Goal: Transaction & Acquisition: Download file/media

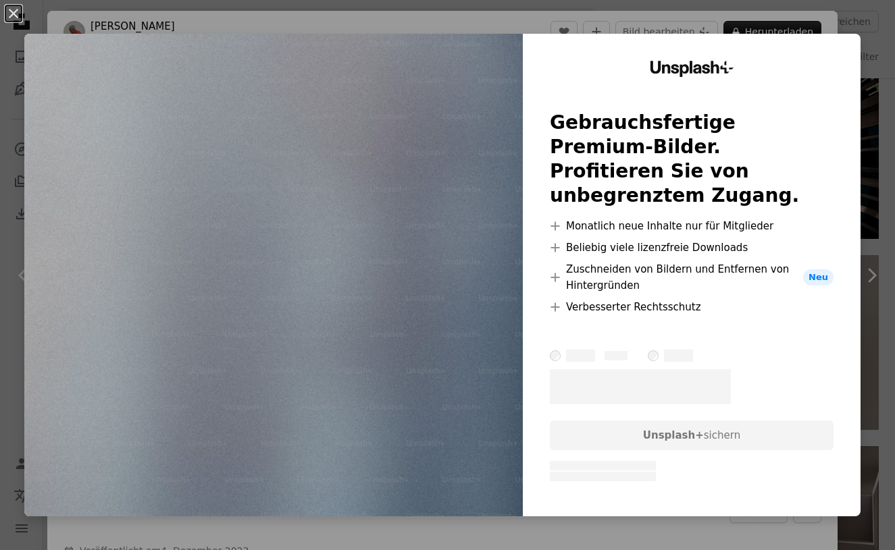
scroll to position [1, 0]
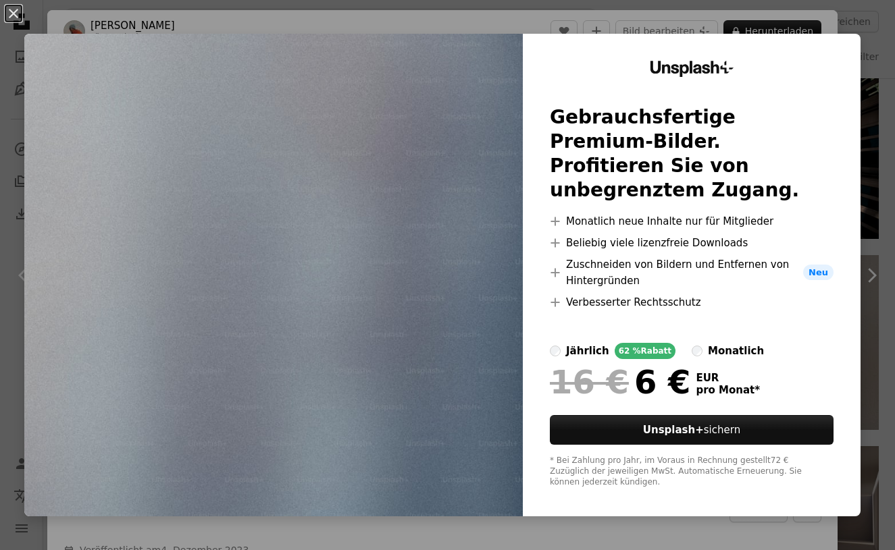
click at [446, 359] on img at bounding box center [273, 275] width 498 height 483
click at [13, 16] on button "An X shape" at bounding box center [13, 13] width 16 height 16
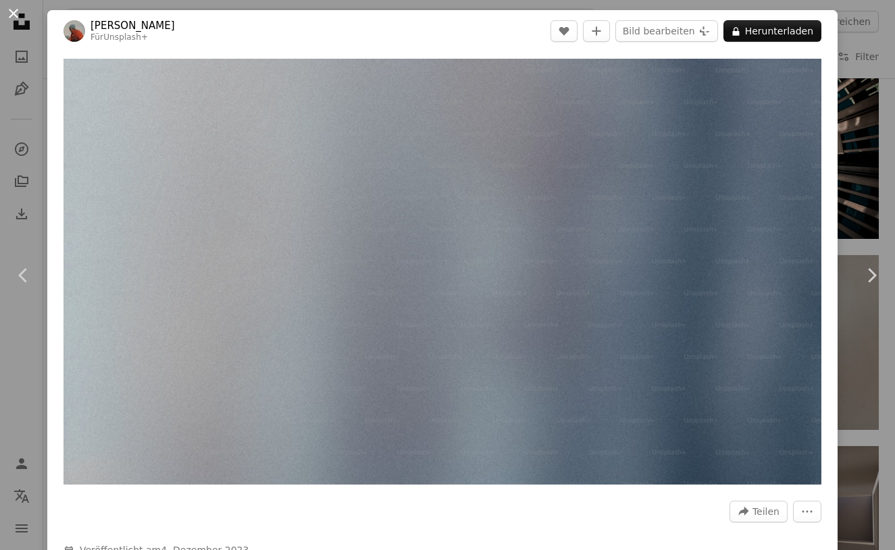
click at [18, 12] on button "An X shape" at bounding box center [13, 13] width 16 height 16
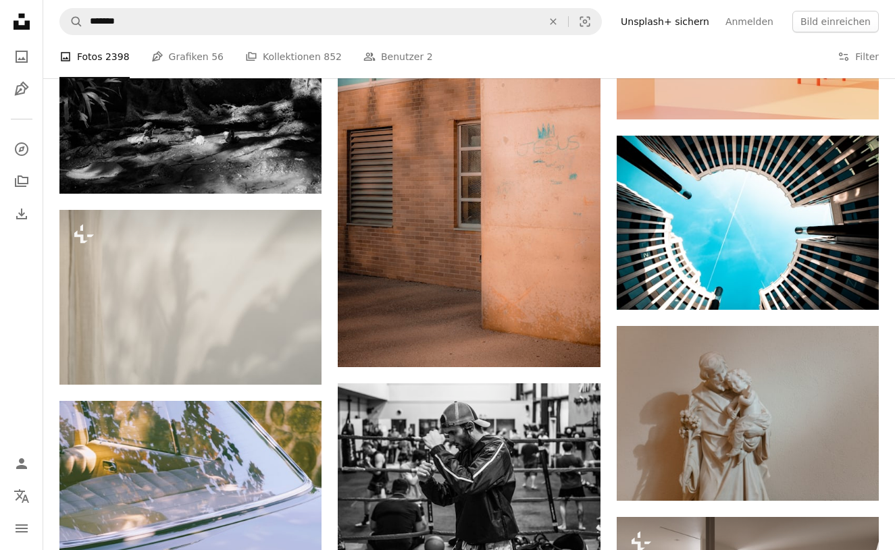
scroll to position [3759, 0]
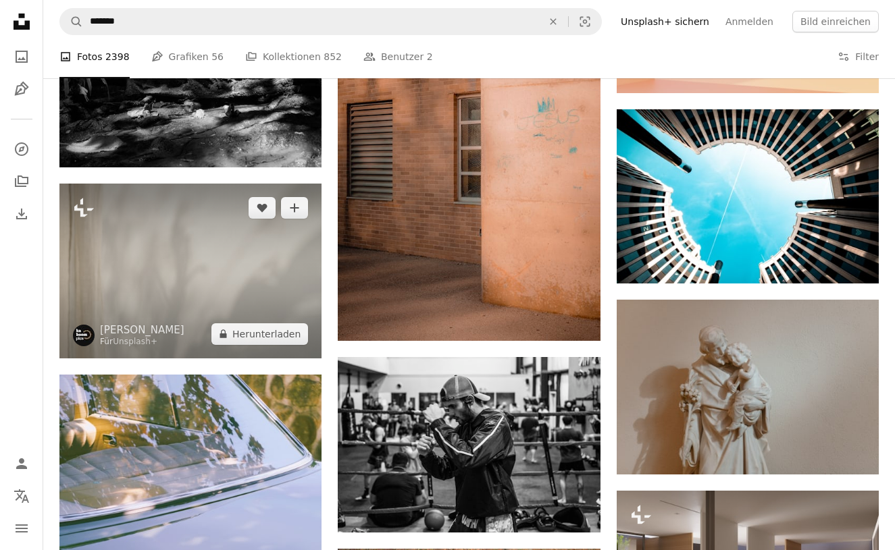
click at [224, 258] on img at bounding box center [190, 271] width 262 height 175
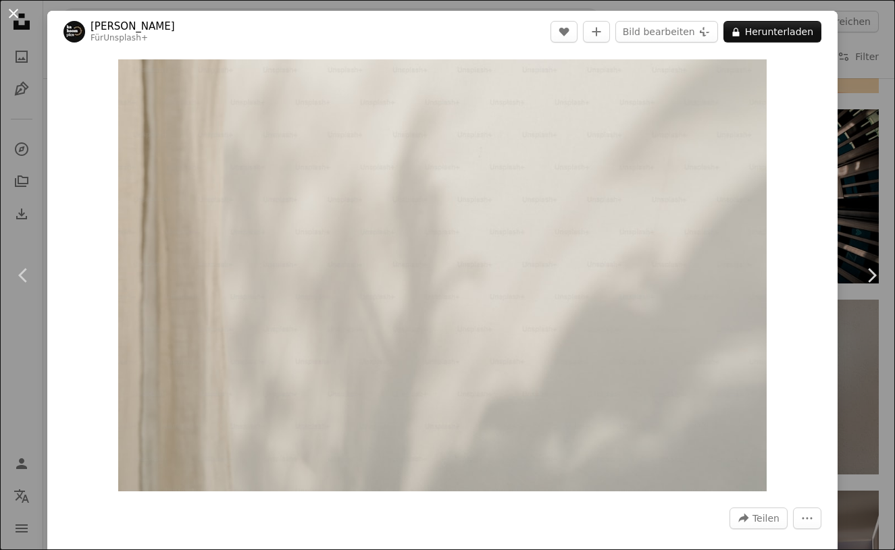
click at [14, 20] on button "An X shape" at bounding box center [13, 13] width 16 height 16
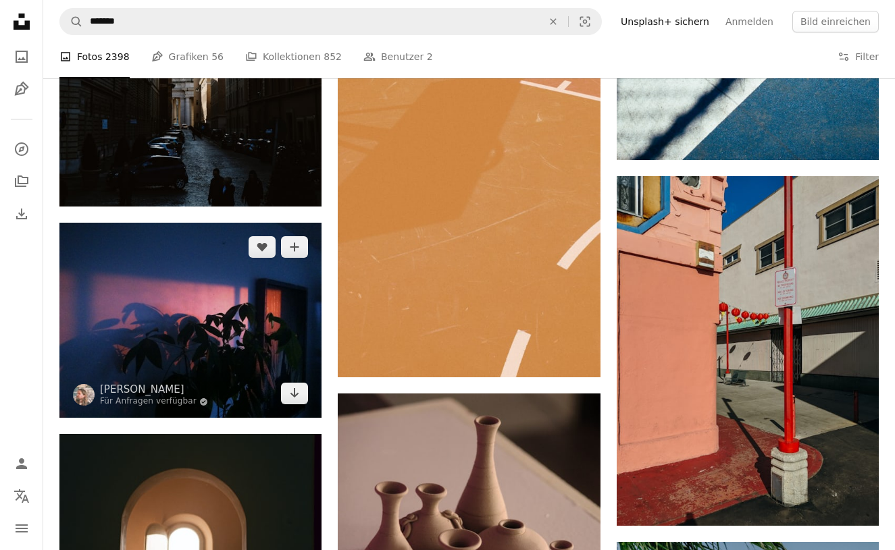
scroll to position [1310, 0]
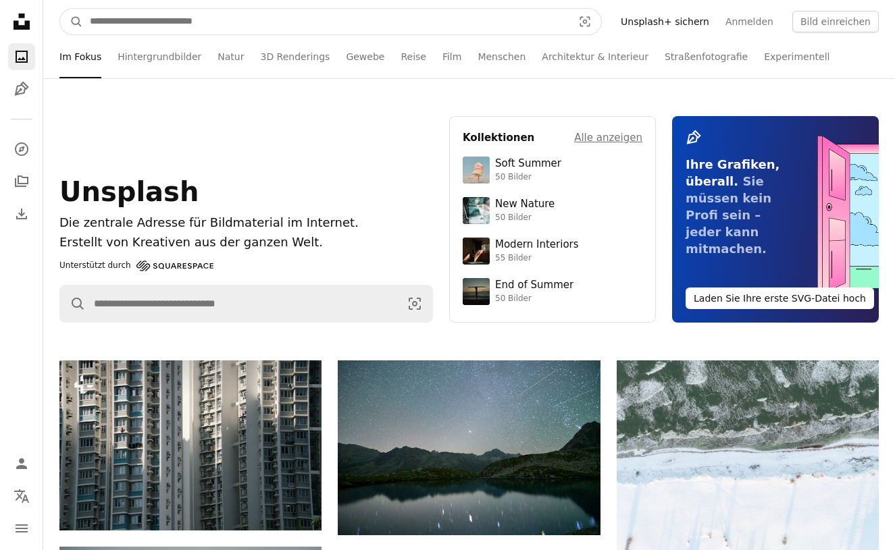
click at [139, 24] on input "Finden Sie Bildmaterial auf der ganzen Webseite" at bounding box center [326, 22] width 486 height 26
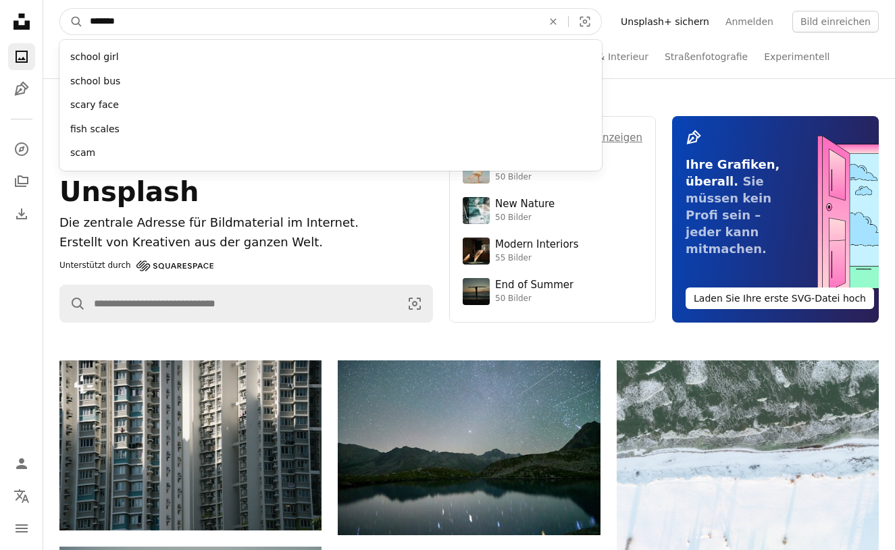
type input "********"
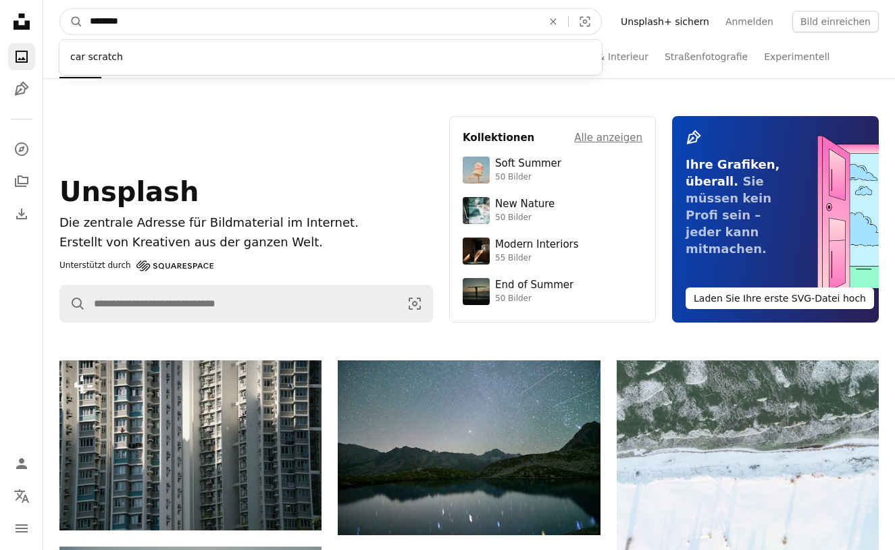
click at [72, 22] on button "A magnifying glass" at bounding box center [71, 22] width 23 height 26
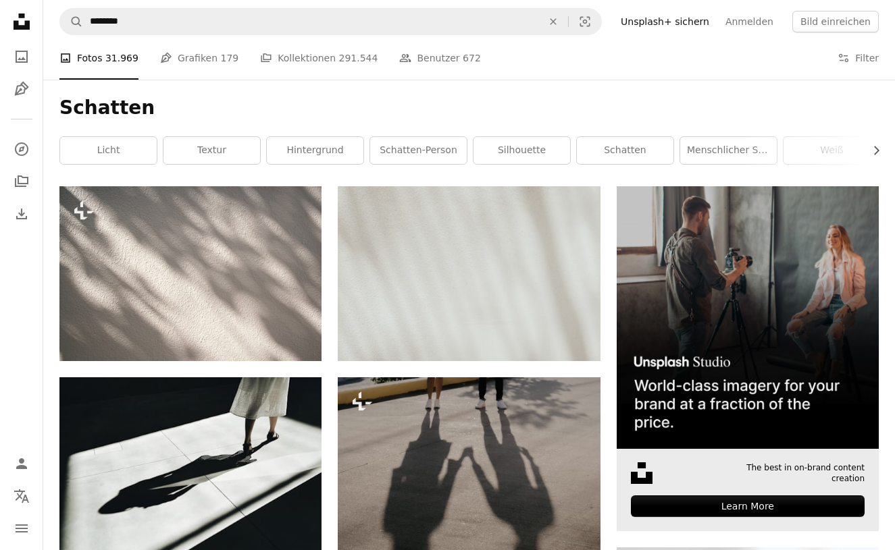
scroll to position [161, 0]
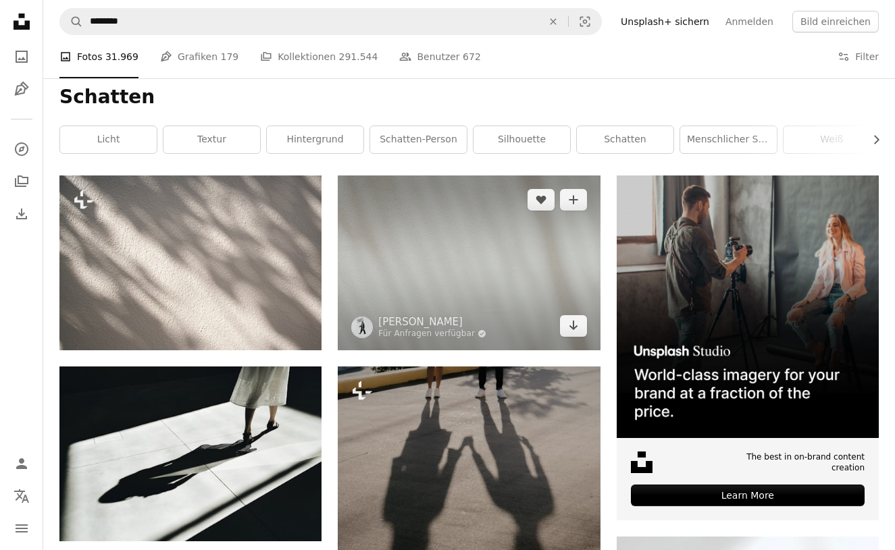
click at [508, 275] on img at bounding box center [469, 263] width 262 height 175
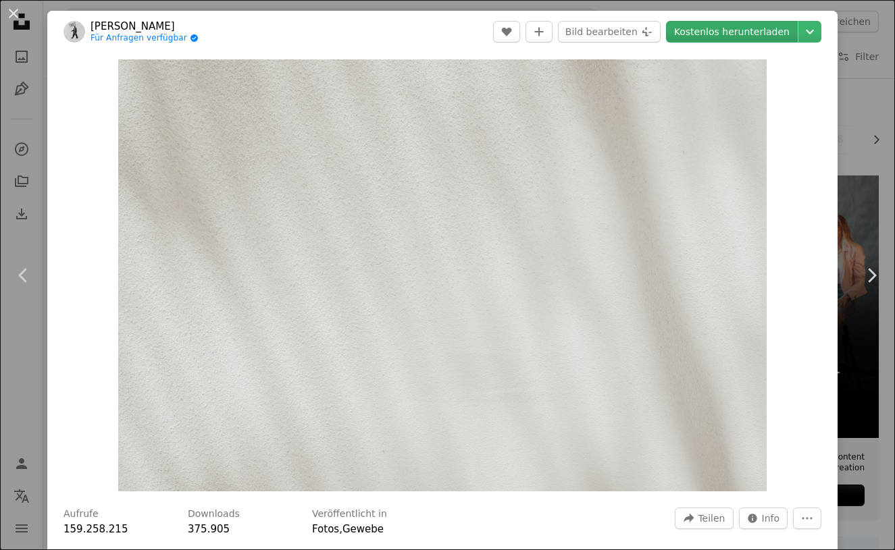
click at [743, 26] on link "Kostenlos herunterladen" at bounding box center [732, 32] width 132 height 22
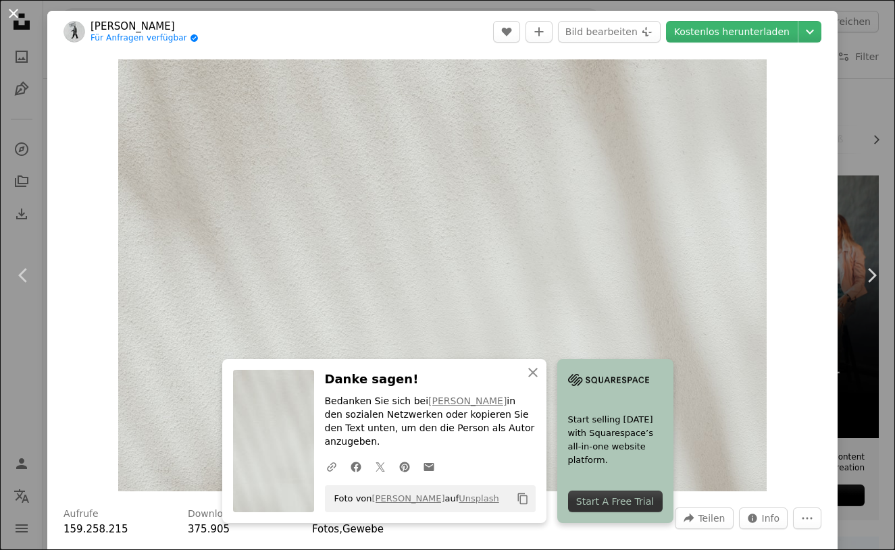
click at [16, 22] on button "An X shape" at bounding box center [13, 13] width 16 height 16
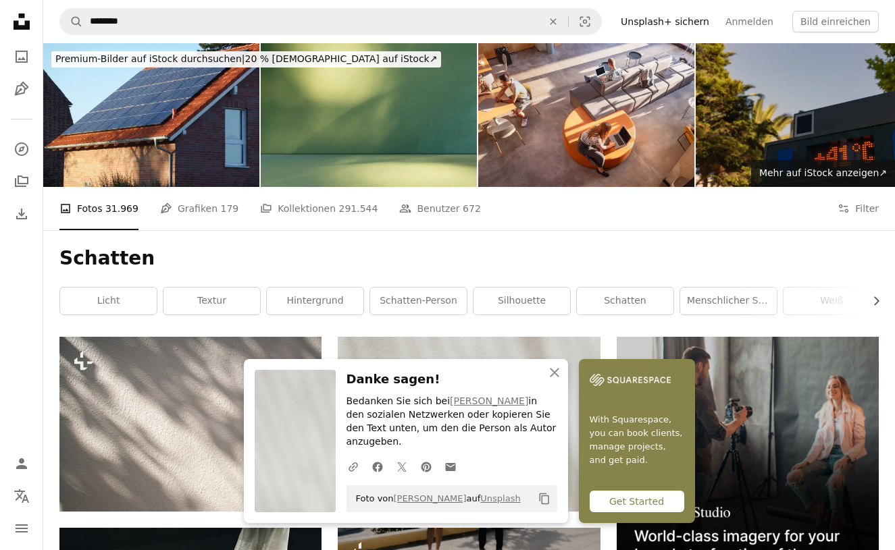
click at [26, 25] on icon at bounding box center [22, 22] width 16 height 16
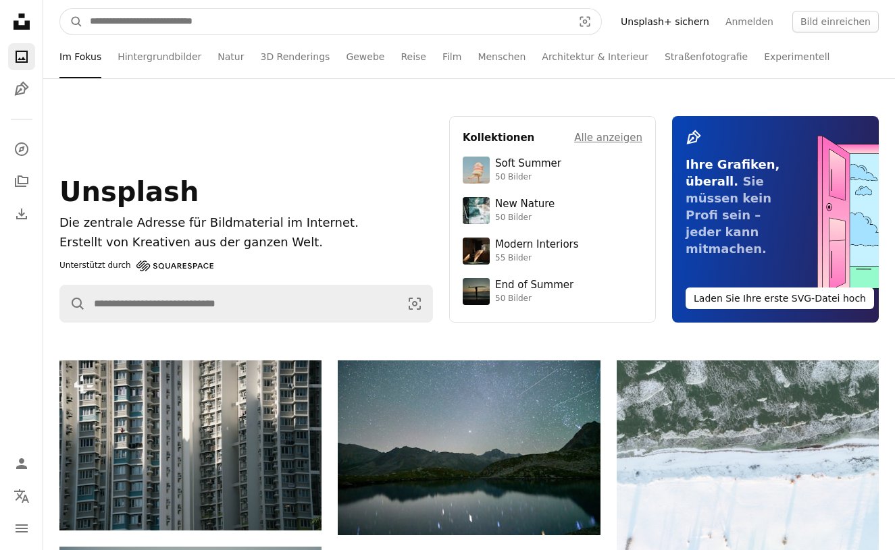
click at [264, 27] on input "Finden Sie Bildmaterial auf der ganzen Webseite" at bounding box center [326, 22] width 486 height 26
type input "**********"
click at [72, 22] on button "A magnifying glass" at bounding box center [71, 22] width 23 height 26
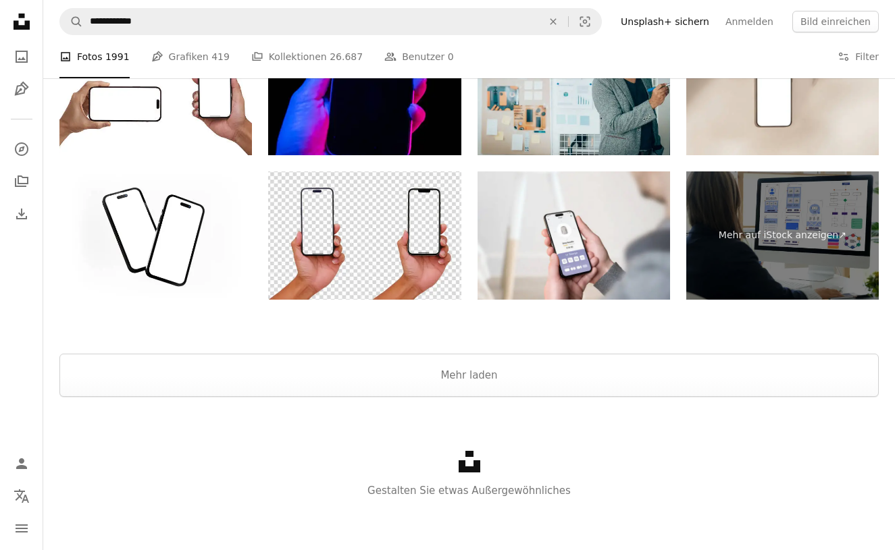
scroll to position [2580, 1]
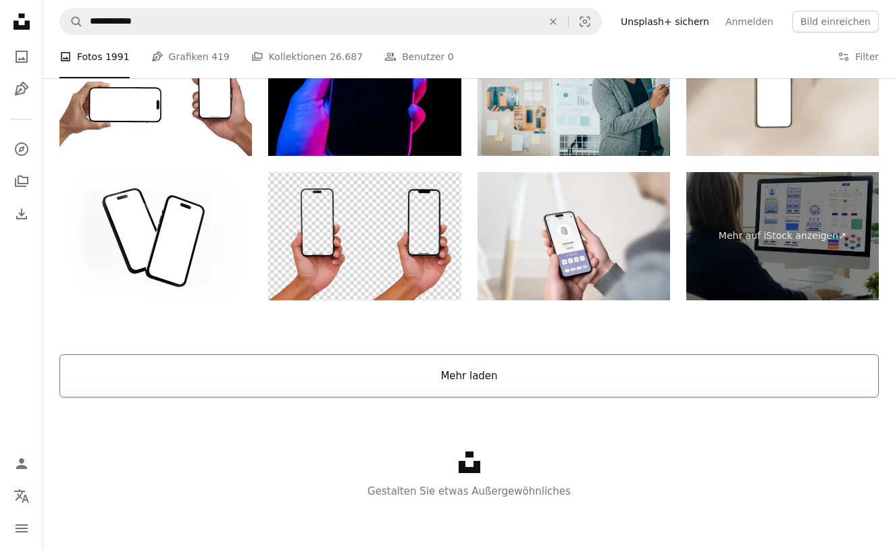
click at [390, 378] on button "Mehr laden" at bounding box center [468, 376] width 819 height 43
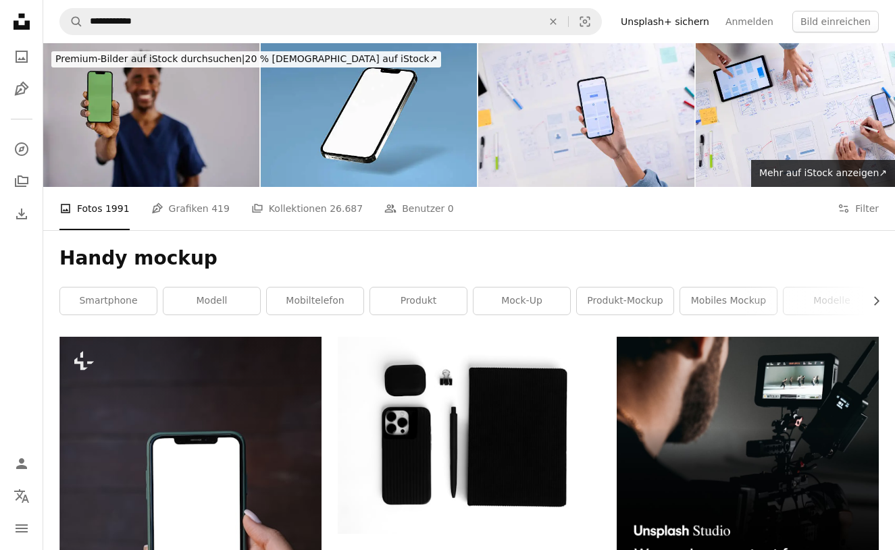
scroll to position [0, 0]
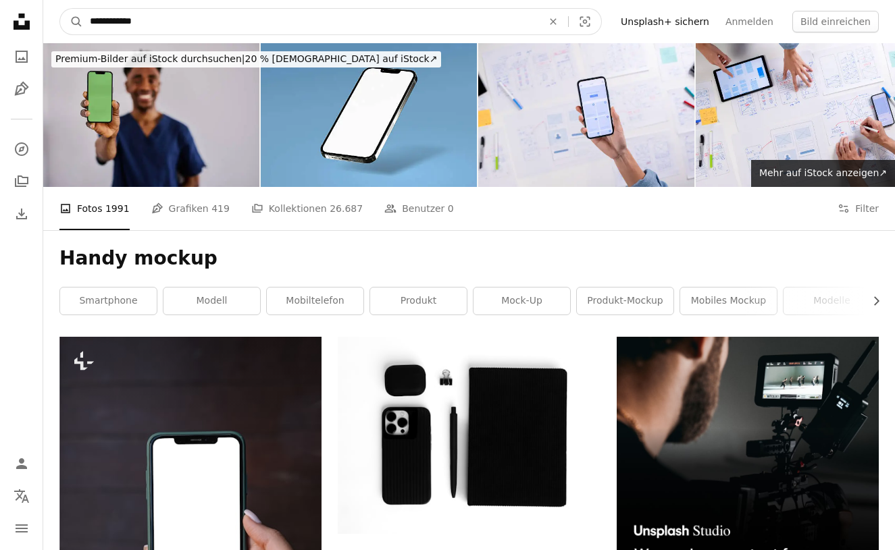
drag, startPoint x: 174, startPoint y: 24, endPoint x: 35, endPoint y: 24, distance: 138.4
type input "**********"
click at [72, 22] on button "A magnifying glass" at bounding box center [71, 22] width 23 height 26
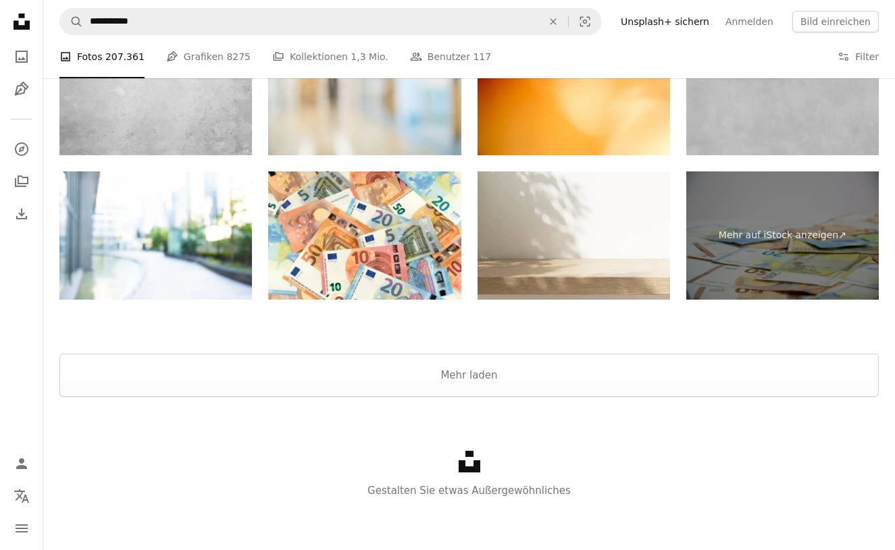
scroll to position [2641, 1]
click at [562, 388] on button "Mehr laden" at bounding box center [468, 376] width 819 height 43
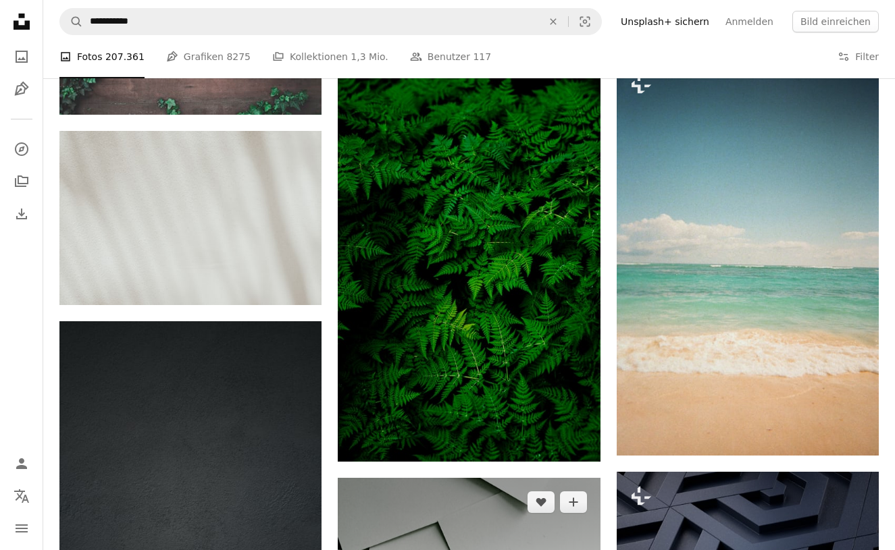
scroll to position [3353, 0]
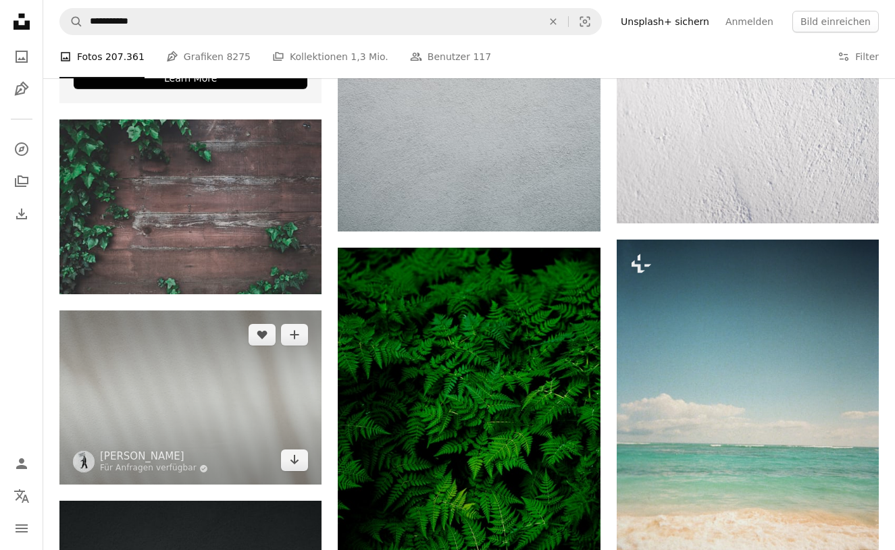
click at [176, 355] on img at bounding box center [190, 398] width 262 height 175
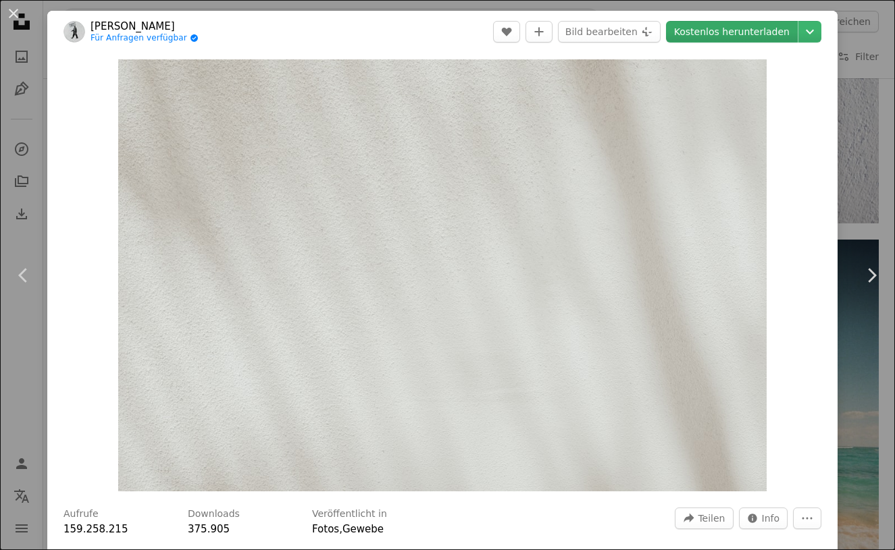
click at [780, 24] on link "Kostenlos herunterladen" at bounding box center [732, 32] width 132 height 22
